Goal: Task Accomplishment & Management: Manage account settings

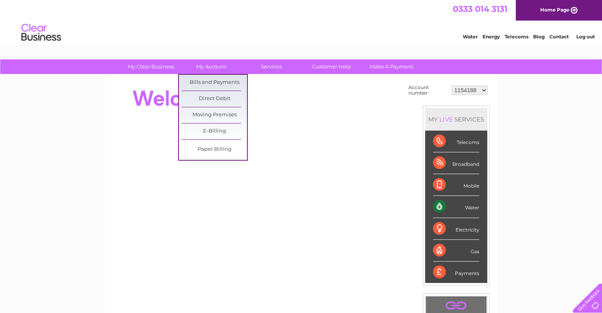
click at [217, 74] on ul "Bills and Payments Direct Debit Moving Premises E-Billing Paper Billing" at bounding box center [213, 117] width 70 height 87
click at [218, 81] on link "Bills and Payments" at bounding box center [214, 83] width 65 height 16
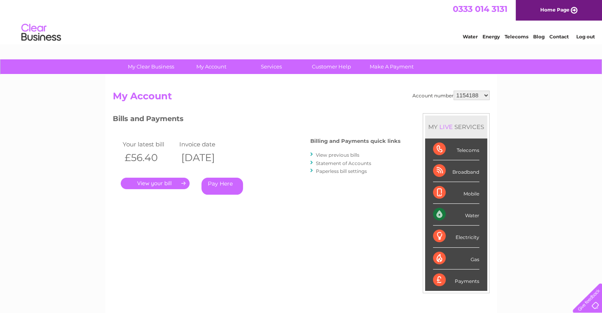
click at [470, 93] on select "1154188 30280440" at bounding box center [471, 95] width 36 height 9
select select "30280440"
click at [453, 91] on select "1154188 30280440" at bounding box center [471, 95] width 36 height 9
click at [171, 184] on link "." at bounding box center [155, 183] width 69 height 11
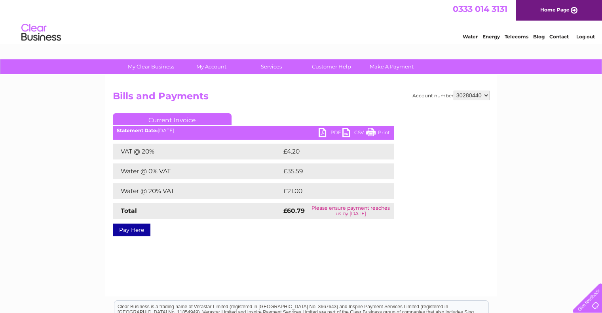
click at [334, 131] on link "PDF" at bounding box center [330, 133] width 24 height 11
